Goal: Task Accomplishment & Management: Complete application form

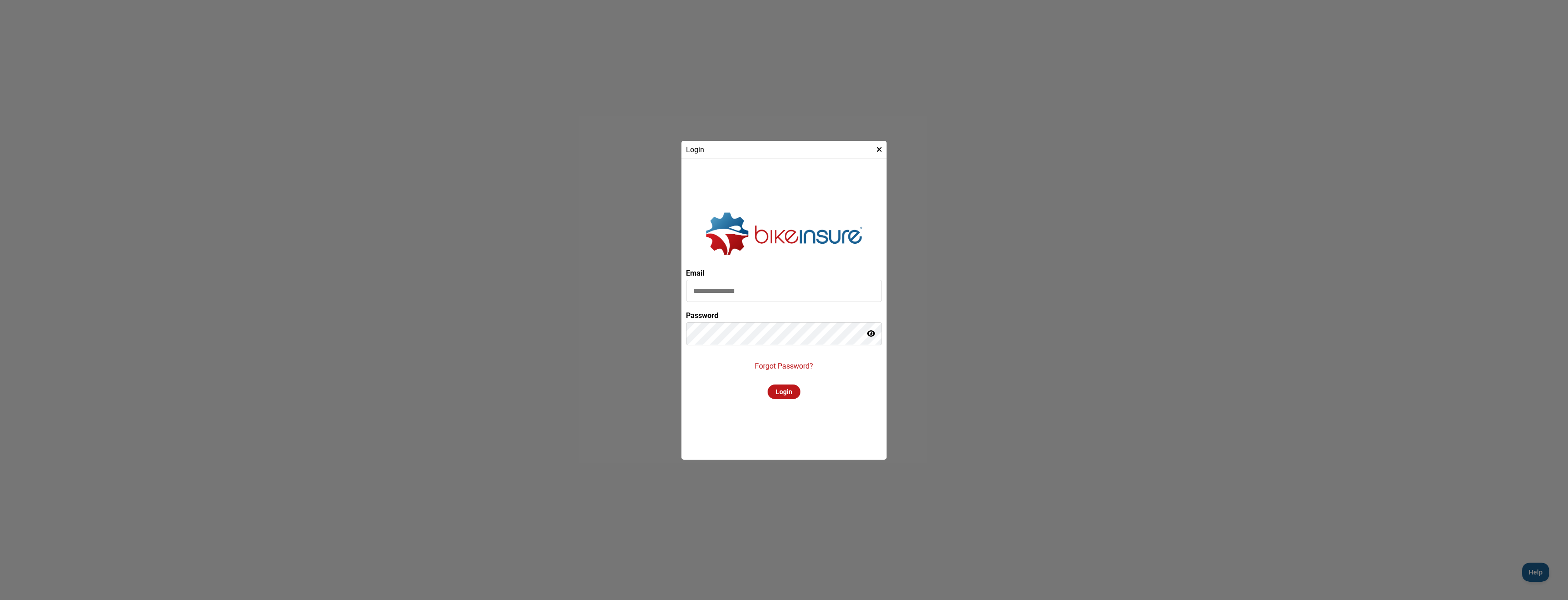
click at [736, 301] on input at bounding box center [784, 291] width 196 height 23
click at [743, 295] on input at bounding box center [784, 291] width 196 height 23
click at [743, 291] on input at bounding box center [784, 291] width 196 height 23
click at [773, 365] on p "Forgot Password?" at bounding box center [784, 366] width 58 height 9
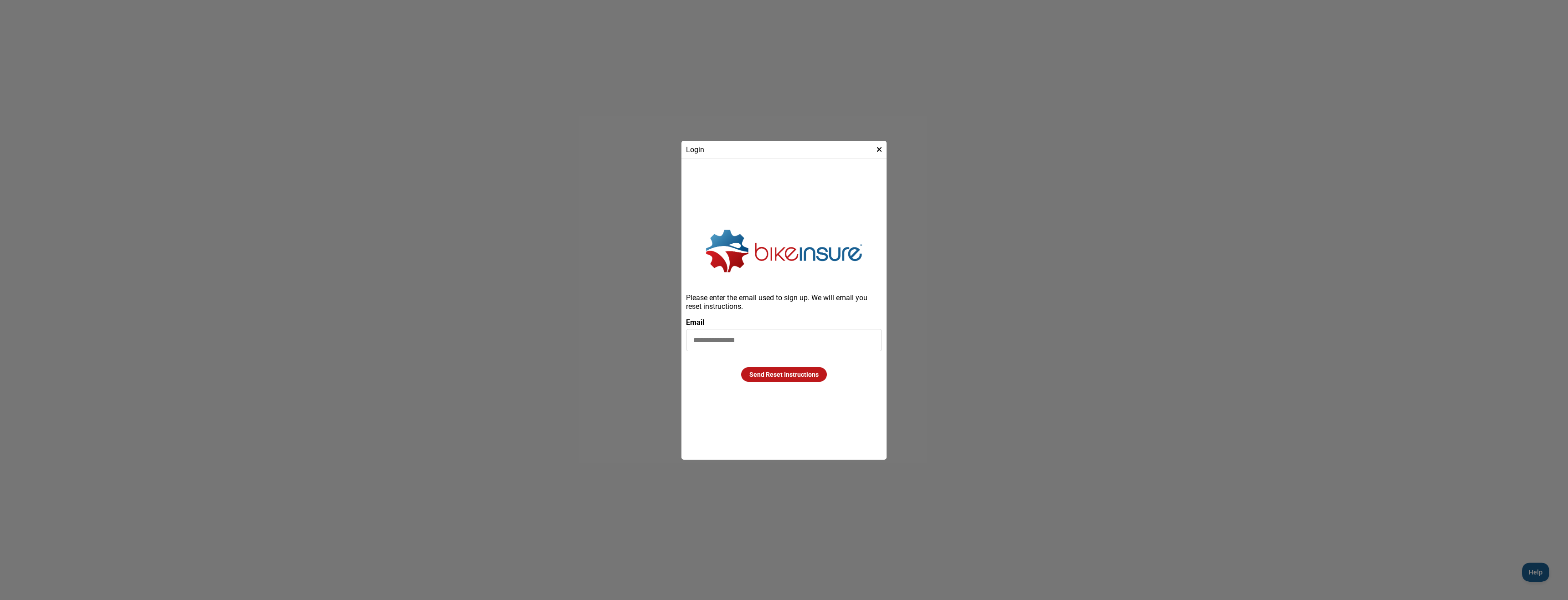
click at [726, 341] on input at bounding box center [784, 340] width 196 height 23
type input "**********"
click at [764, 379] on div "Send Reset Instructions" at bounding box center [784, 375] width 86 height 15
click at [795, 342] on input "**********" at bounding box center [784, 342] width 196 height 23
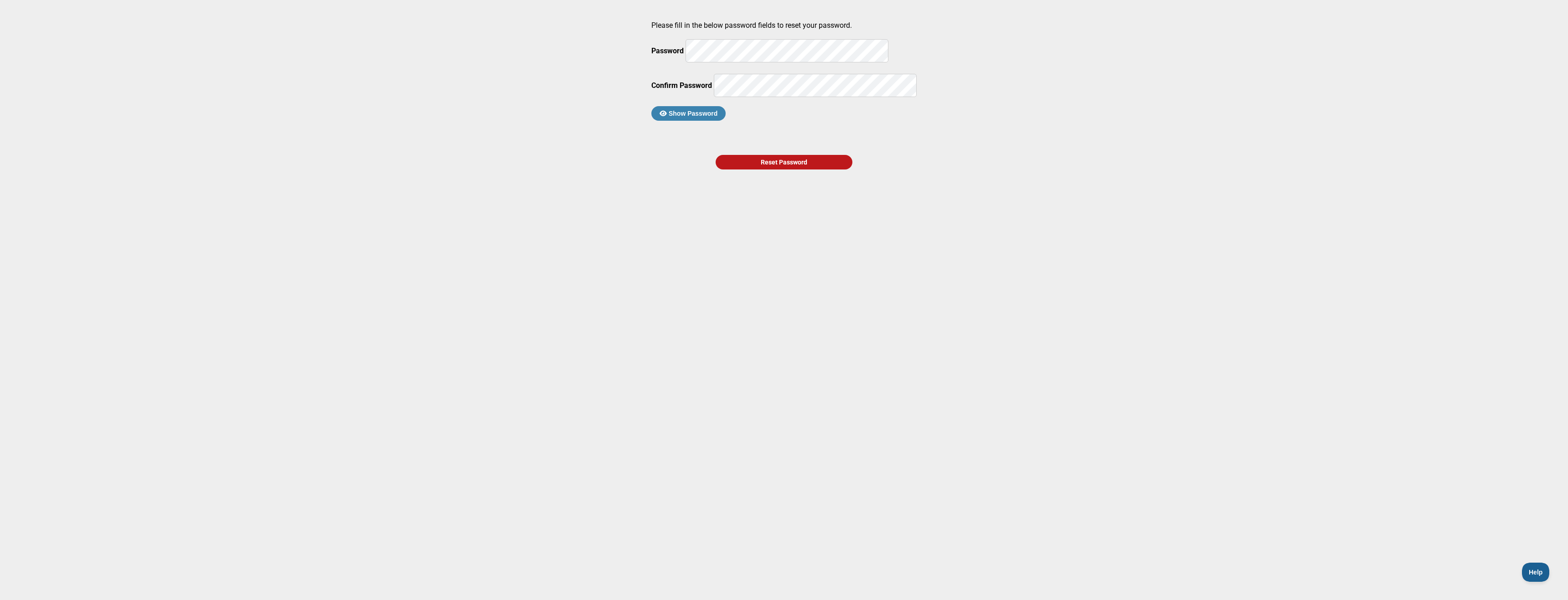
click at [761, 169] on div "Reset Password" at bounding box center [784, 163] width 137 height 15
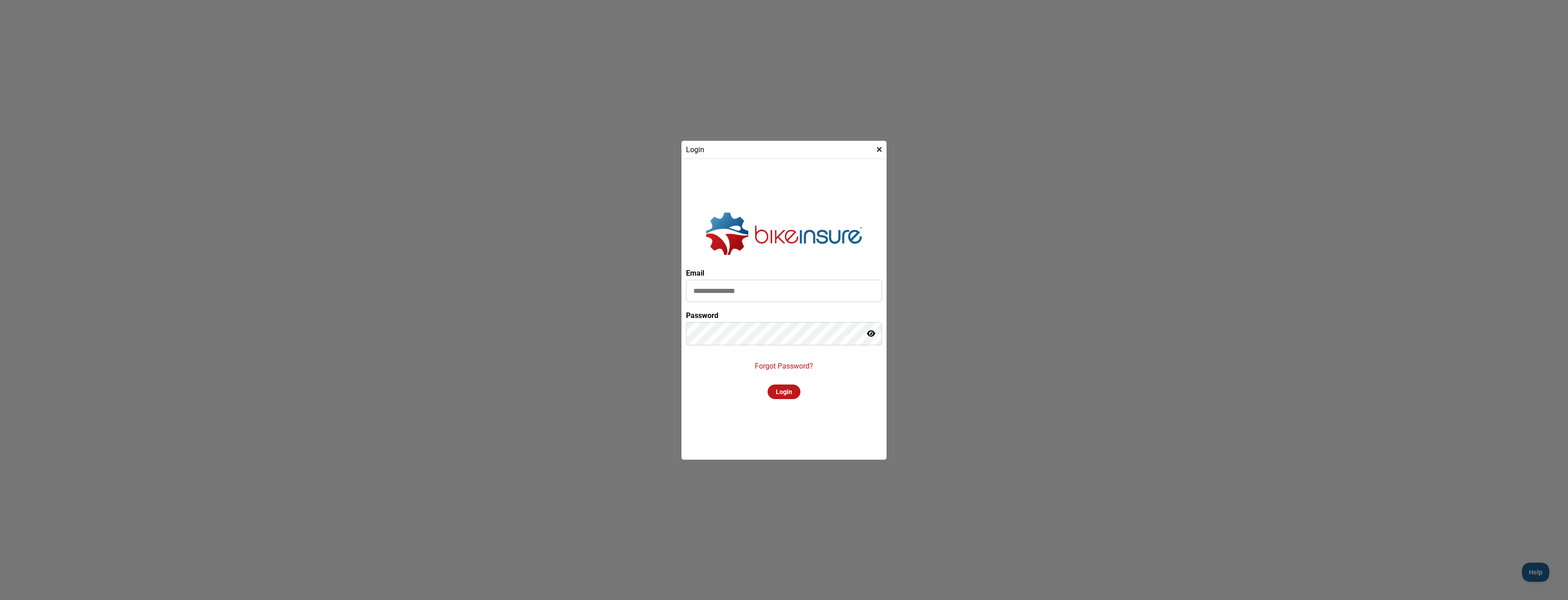
click at [734, 291] on input at bounding box center [784, 291] width 196 height 23
click at [796, 288] on input at bounding box center [784, 291] width 196 height 23
type input "**********"
click at [791, 396] on div "Login" at bounding box center [784, 392] width 33 height 15
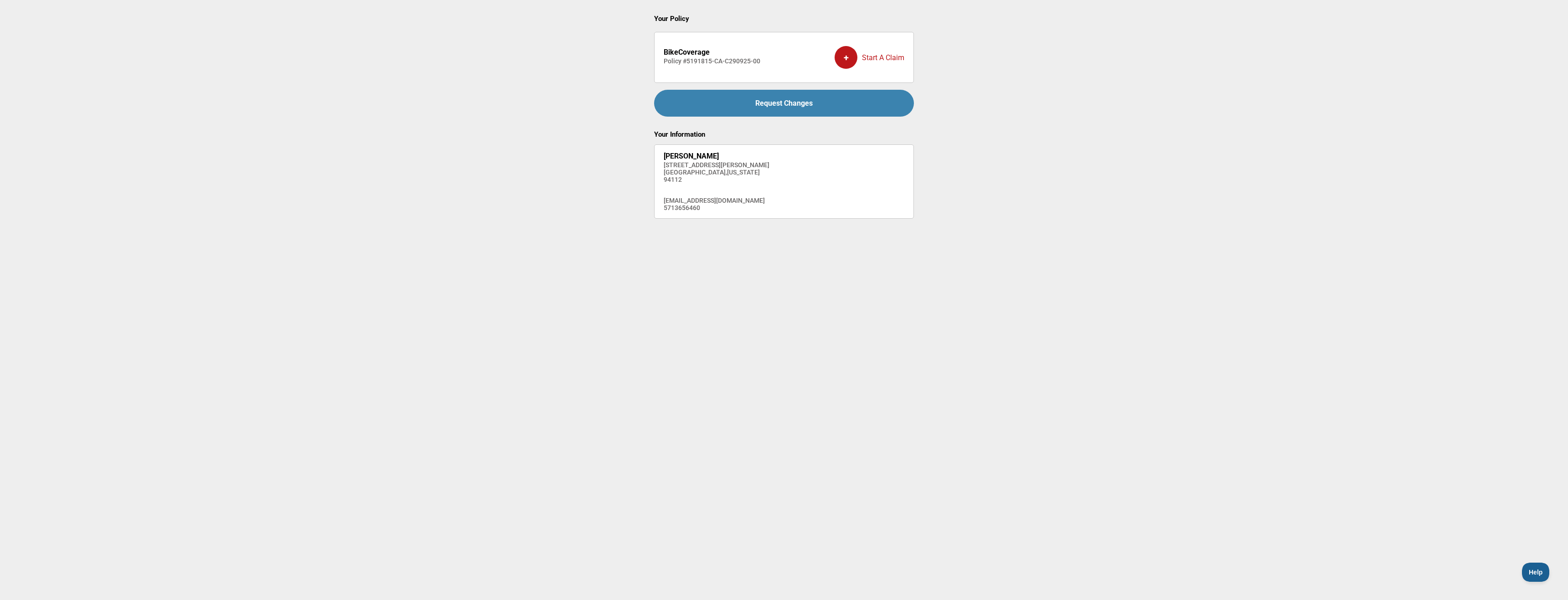
click at [869, 56] on div "+ Start A Claim" at bounding box center [869, 57] width 70 height 37
click at [864, 56] on div "+ Start A Claim" at bounding box center [869, 57] width 70 height 37
click at [876, 58] on div "+ Start A Claim" at bounding box center [869, 57] width 70 height 37
click at [860, 51] on div "+ Start A Claim" at bounding box center [869, 57] width 70 height 37
drag, startPoint x: 761, startPoint y: 62, endPoint x: 682, endPoint y: 62, distance: 79.0
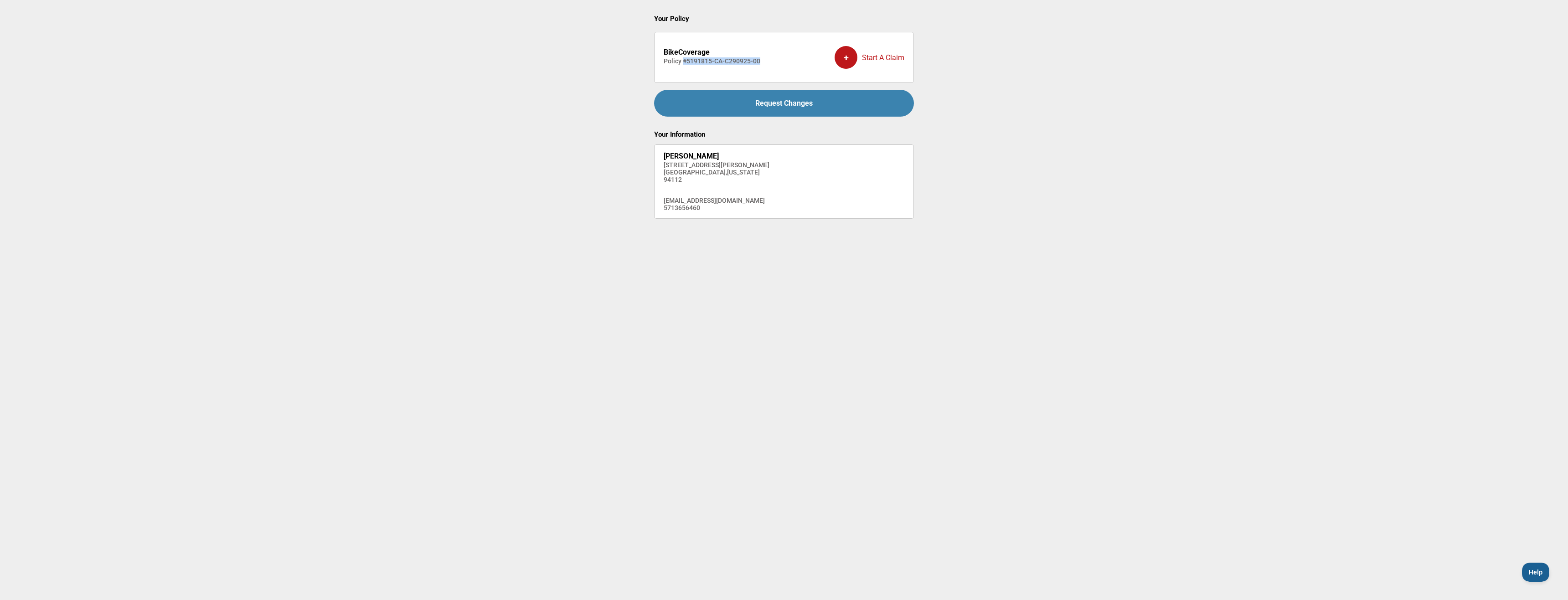
click at [682, 62] on li "BikeCoverage Policy # 5191815-CA-C290925-00 + Start A Claim" at bounding box center [784, 57] width 260 height 51
copy h4 "# 5191815-CA-C290925-00"
